Goal: Information Seeking & Learning: Learn about a topic

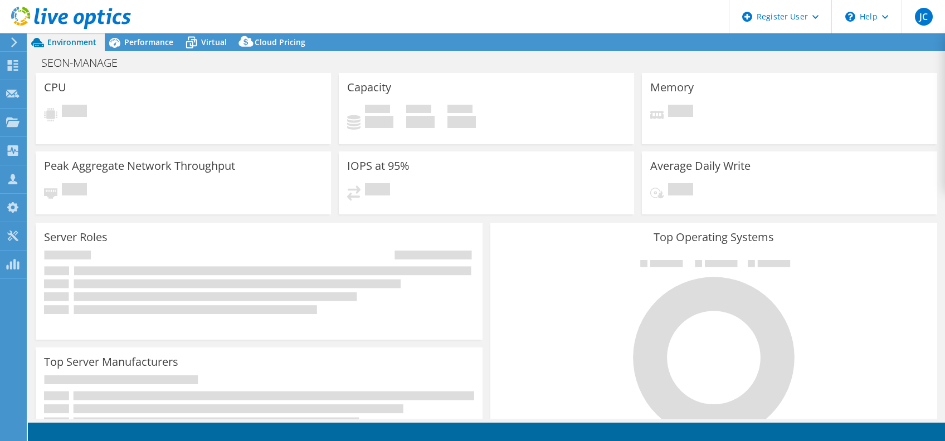
select select "USD"
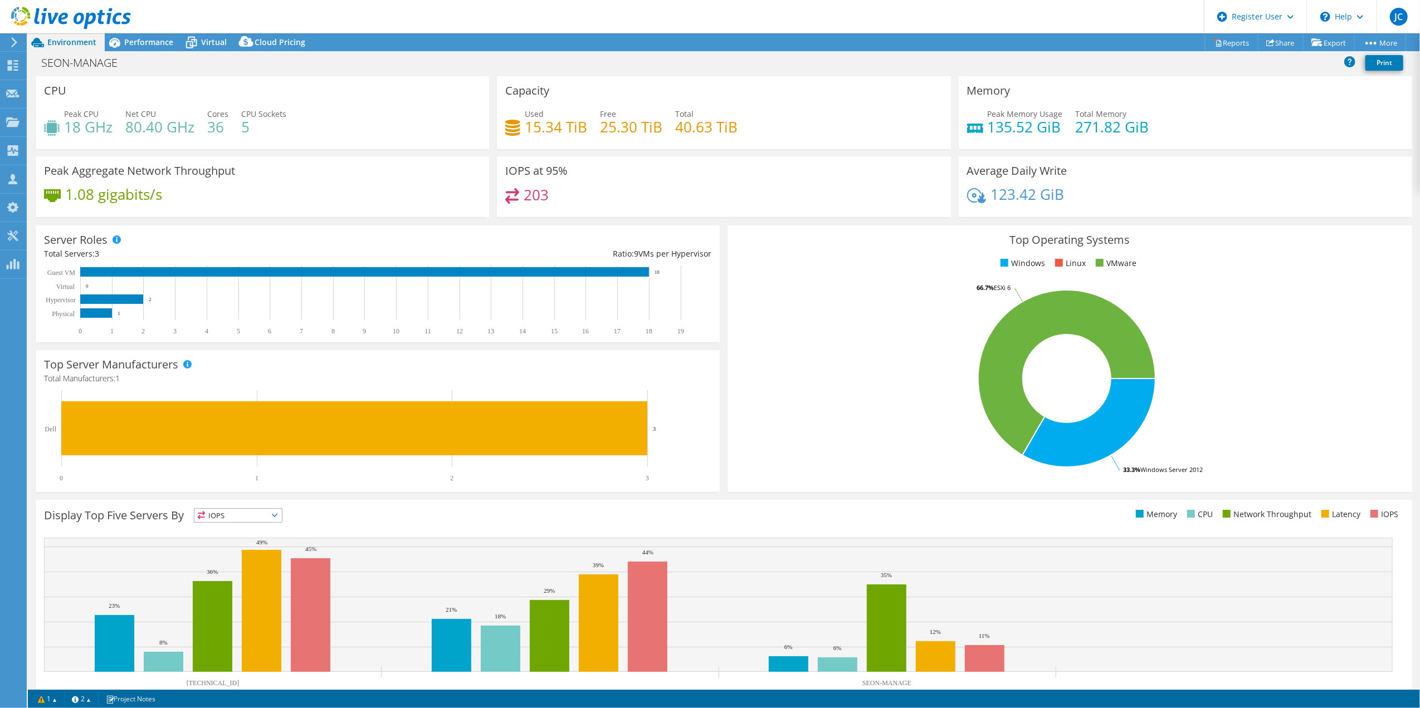
click at [413, 47] on div "Project Actions Project Actions Reports Share Export vSAN ReadyNode Sizer" at bounding box center [724, 42] width 1392 height 18
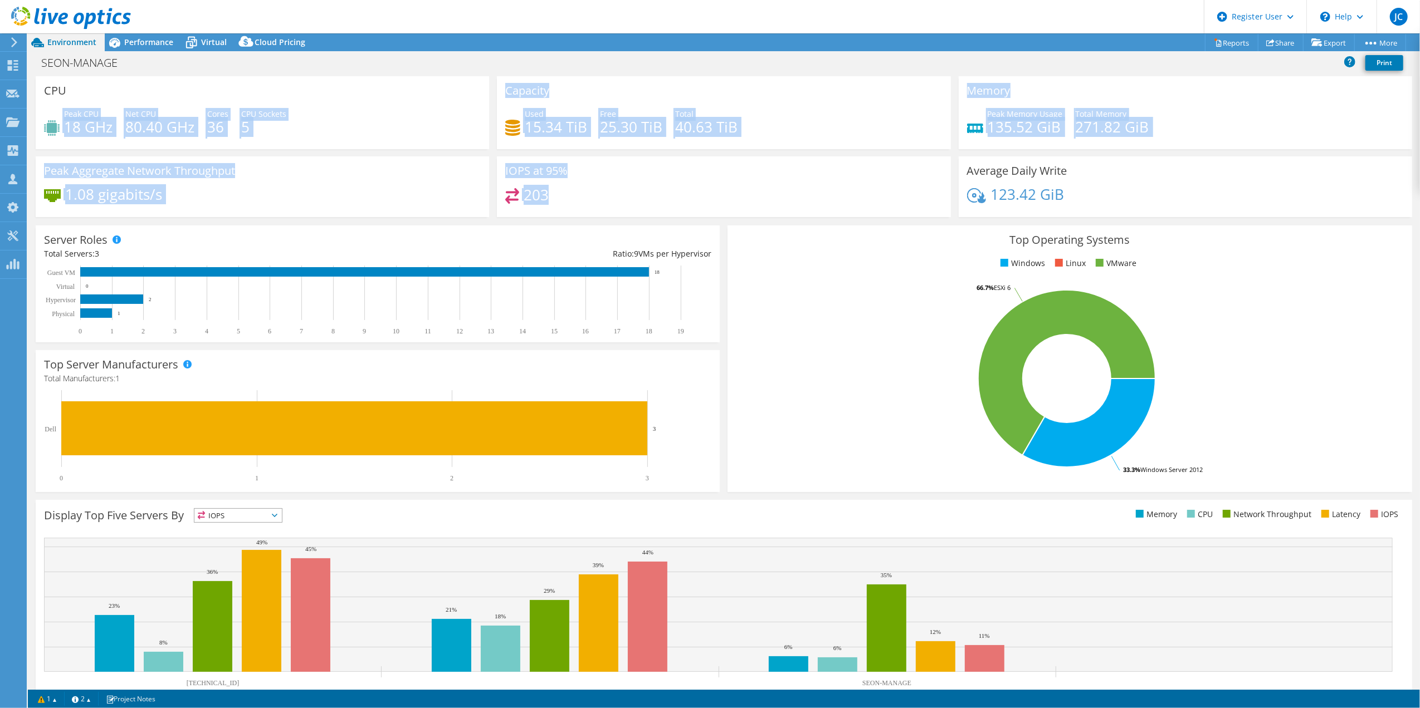
drag, startPoint x: 59, startPoint y: 111, endPoint x: 622, endPoint y: 203, distance: 570.5
click at [622, 203] on div "CPU Peak CPU 18 GHz Net CPU 80.40 GHz Cores 36 CPU Sockets 5 Capacity Used 15.3…" at bounding box center [724, 150] width 1384 height 148
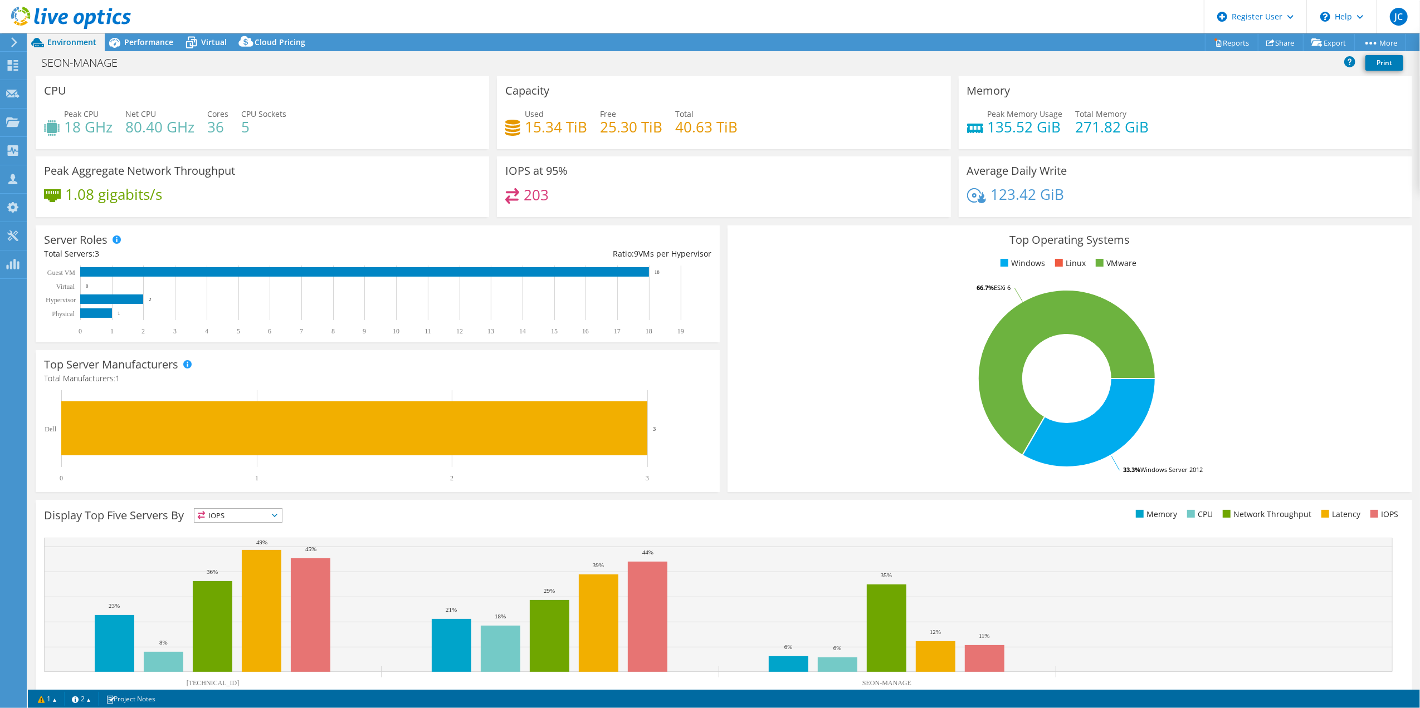
click at [622, 203] on div "203" at bounding box center [723, 200] width 437 height 24
drag, startPoint x: 70, startPoint y: 128, endPoint x: 121, endPoint y: 126, distance: 51.3
click at [121, 126] on div "Peak CPU 18 GHz Net CPU 80.40 GHz Cores 36 CPU Sockets 5" at bounding box center [262, 126] width 437 height 36
drag, startPoint x: 121, startPoint y: 126, endPoint x: 130, endPoint y: 123, distance: 9.0
click at [130, 123] on h4 "80.40 GHz" at bounding box center [159, 127] width 69 height 12
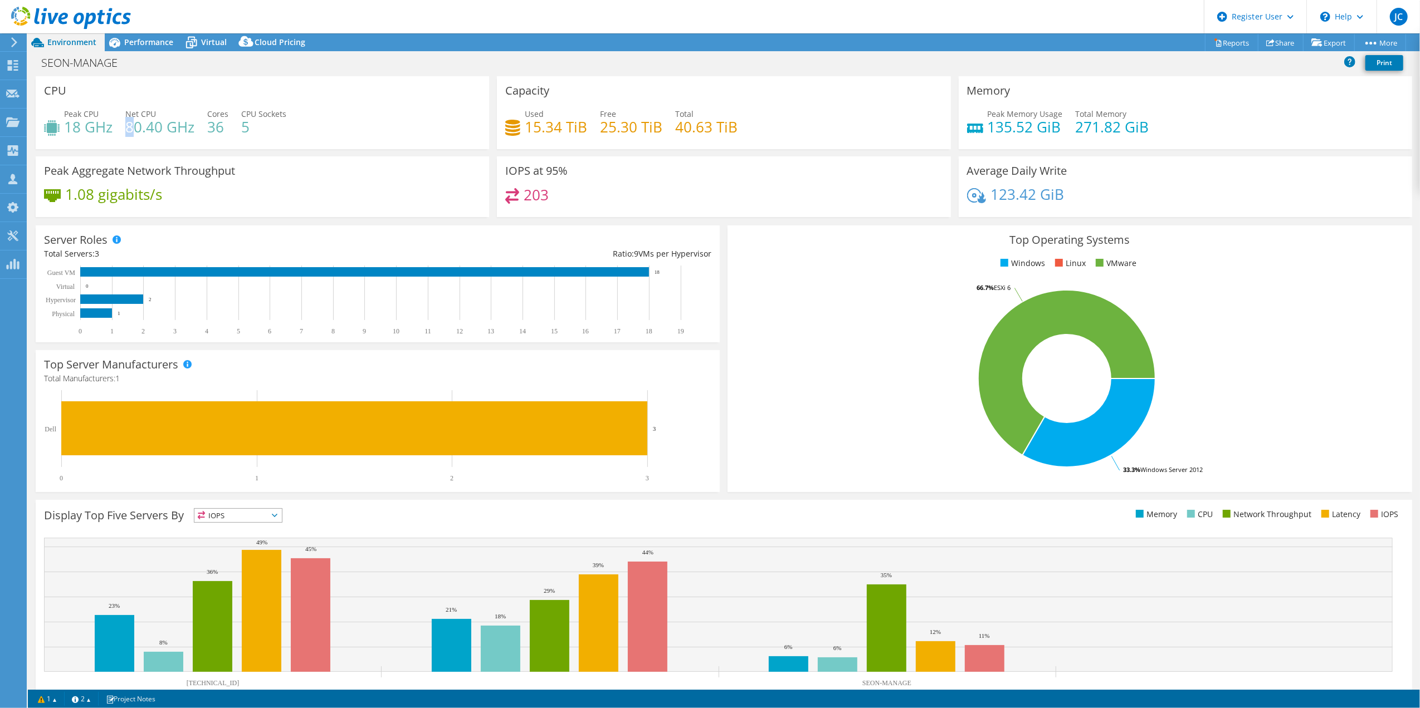
click at [130, 123] on h4 "80.40 GHz" at bounding box center [159, 127] width 69 height 12
drag, startPoint x: 130, startPoint y: 123, endPoint x: 133, endPoint y: 135, distance: 12.6
click at [133, 133] on h4 "80.40 GHz" at bounding box center [159, 127] width 69 height 12
drag, startPoint x: 742, startPoint y: 127, endPoint x: 549, endPoint y: 134, distance: 193.9
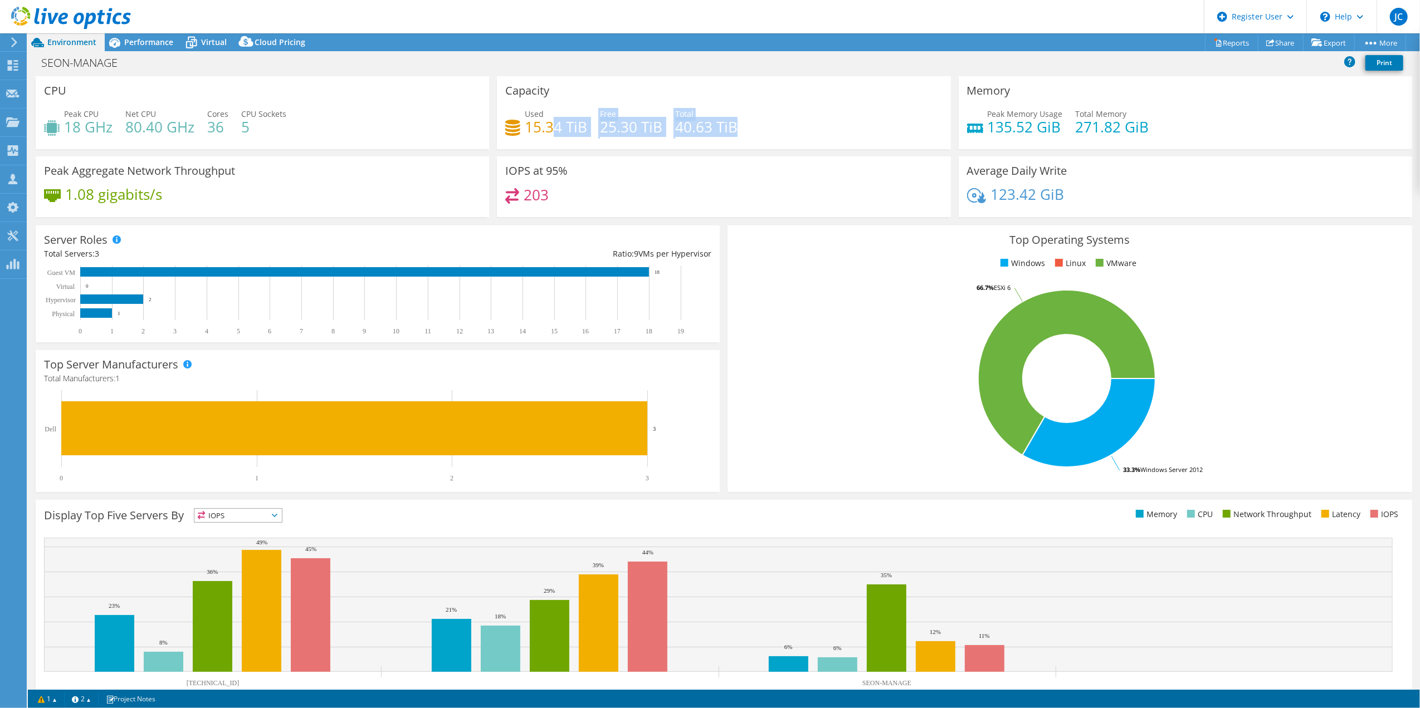
click at [549, 134] on div "Used 15.34 TiB Free 25.30 TiB Total 40.63 TiB" at bounding box center [723, 126] width 437 height 36
click at [548, 133] on h4 "15.34 TiB" at bounding box center [556, 127] width 62 height 12
click at [694, 138] on div "Used 15.34 TiB Free 25.30 TiB Total 40.63 TiB" at bounding box center [723, 126] width 437 height 36
click at [694, 125] on h4 "40.63 TiB" at bounding box center [706, 127] width 62 height 12
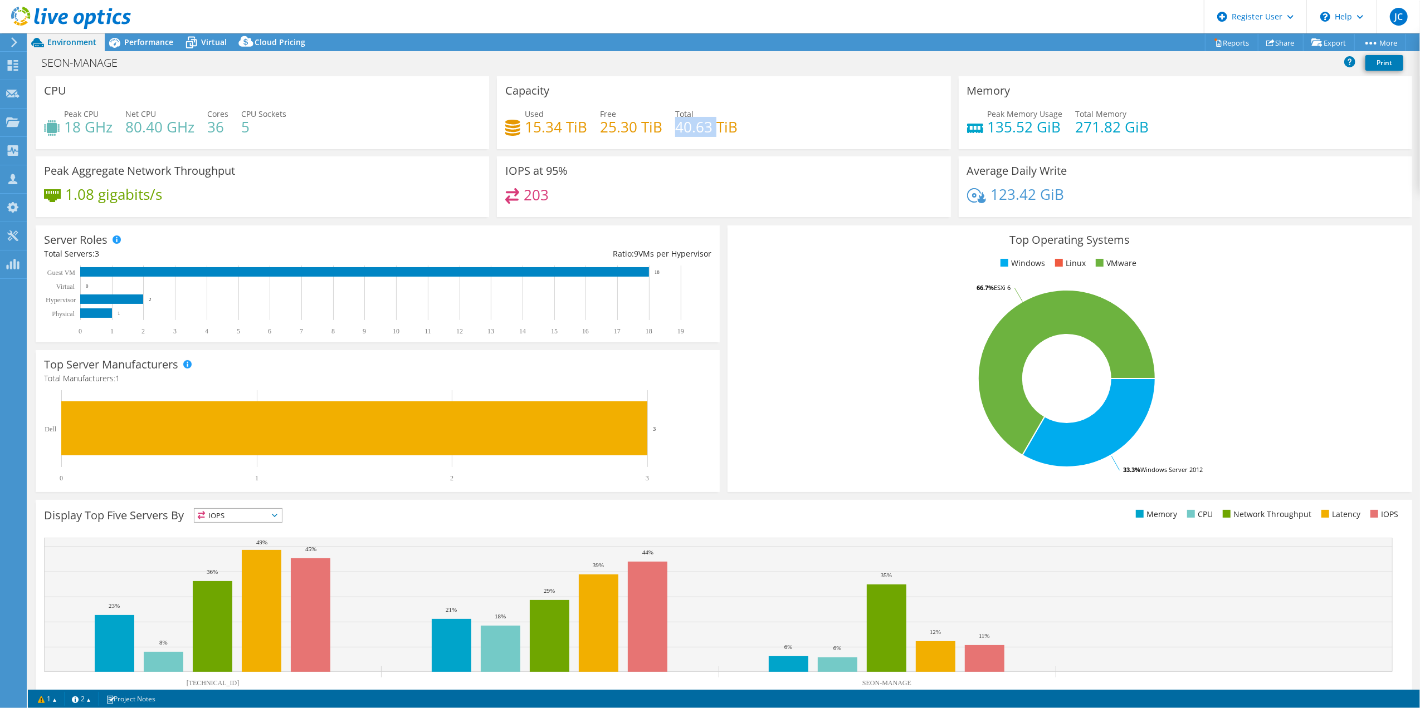
click at [694, 125] on h4 "40.63 TiB" at bounding box center [706, 127] width 62 height 12
click at [537, 124] on h4 "15.34 TiB" at bounding box center [556, 127] width 62 height 12
click at [627, 124] on h4 "25.30 TiB" at bounding box center [631, 127] width 62 height 12
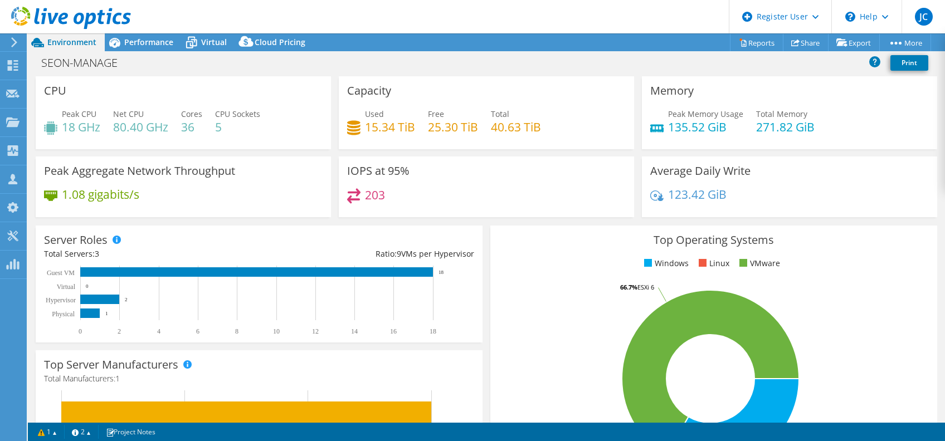
select select "USD"
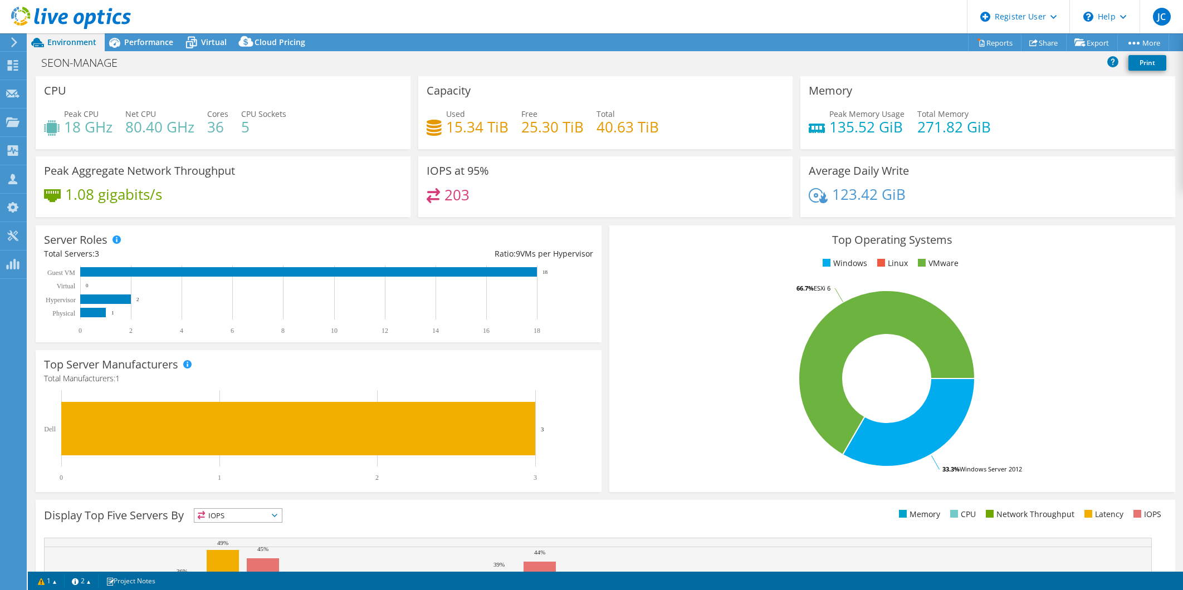
select select "USD"
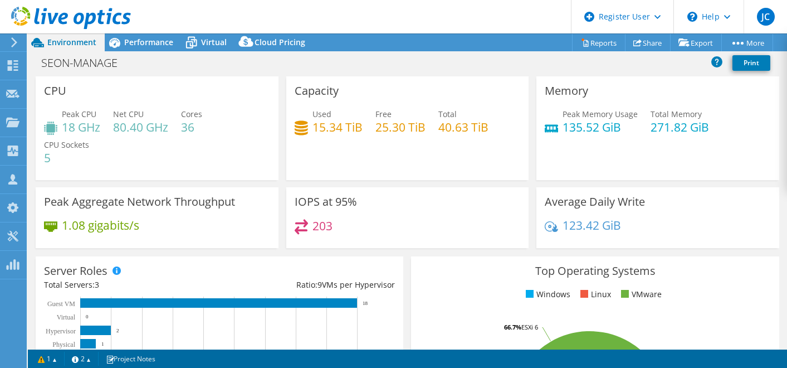
select select "USD"
